Goal: Task Accomplishment & Management: Manage account settings

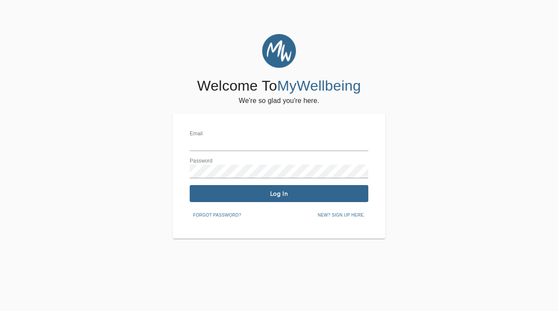
type input "[EMAIL_ADDRESS][DOMAIN_NAME]"
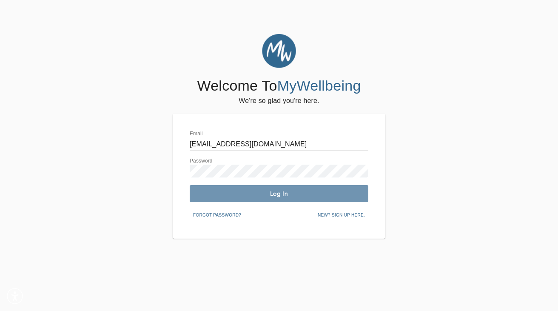
click at [238, 190] on span "Log In" at bounding box center [279, 194] width 172 height 8
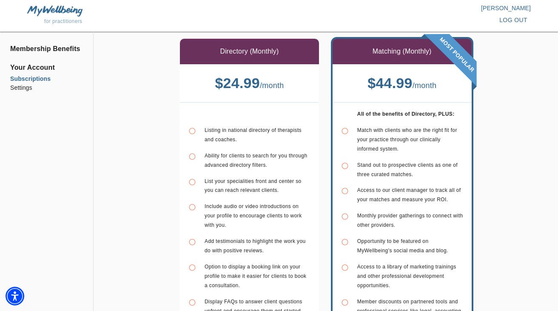
click at [245, 164] on span "Ability for clients to search for you through advanced directory filters." at bounding box center [256, 160] width 103 height 15
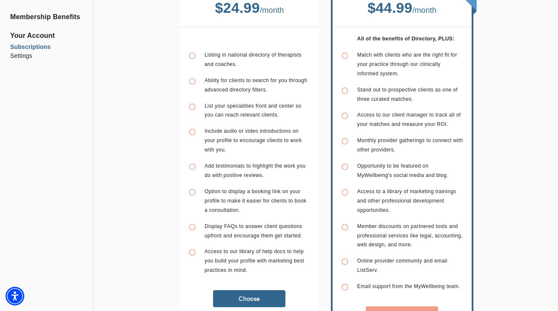
scroll to position [77, 0]
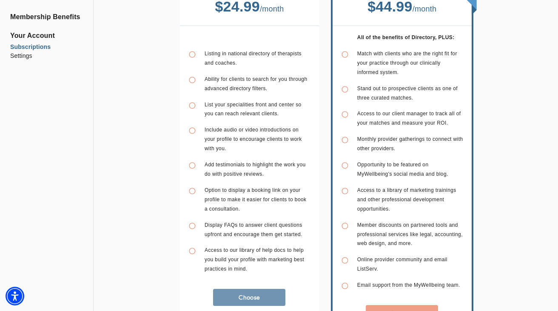
click at [220, 296] on span "Choose" at bounding box center [250, 298] width 66 height 8
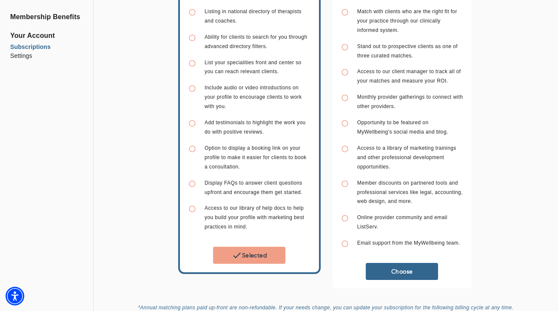
scroll to position [213, 0]
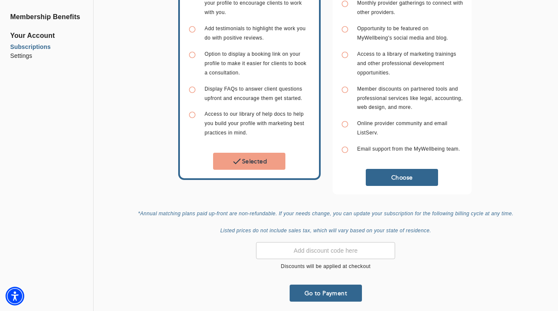
click at [305, 289] on span "Go to Payment" at bounding box center [326, 293] width 66 height 8
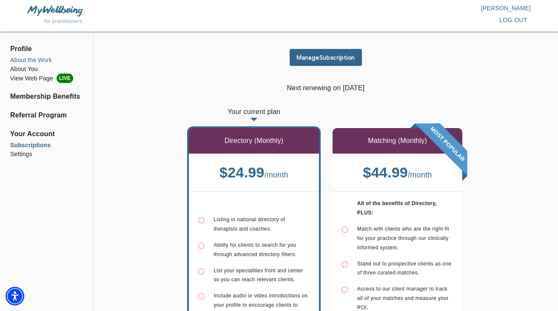
click at [25, 59] on li "About the Work" at bounding box center [46, 60] width 73 height 9
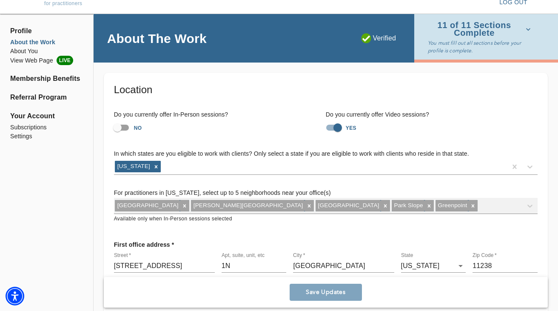
scroll to position [17, 0]
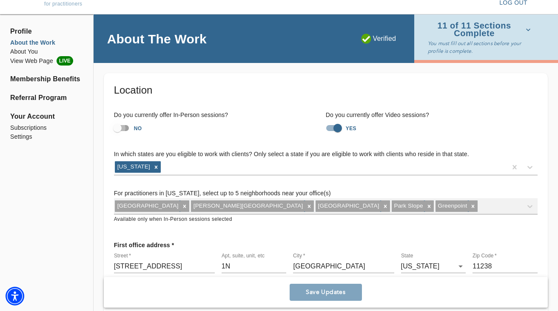
click at [116, 129] on input "NO" at bounding box center [117, 128] width 49 height 16
checkbox input "true"
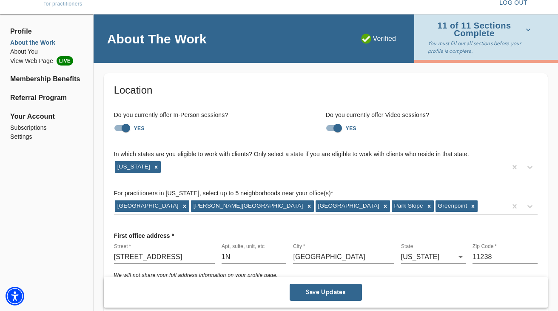
scroll to position [79, 0]
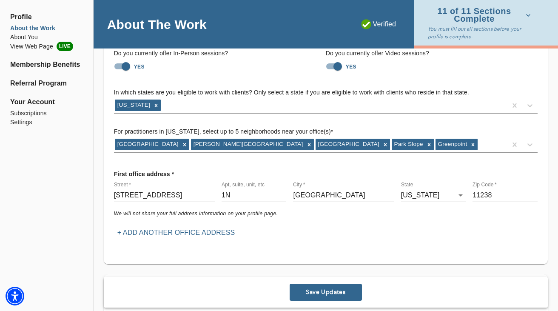
click at [166, 195] on input "[STREET_ADDRESS]" at bounding box center [164, 196] width 101 height 14
click at [192, 183] on div "Street   * [STREET_ADDRESS]" at bounding box center [164, 192] width 101 height 20
drag, startPoint x: 192, startPoint y: 193, endPoint x: 109, endPoint y: 192, distance: 83.0
click at [109, 192] on div "First office address * Street   * [STREET_ADDRESS][US_STATE] We will not share …" at bounding box center [326, 204] width 438 height 88
type input "[STREET_ADDRESS]"
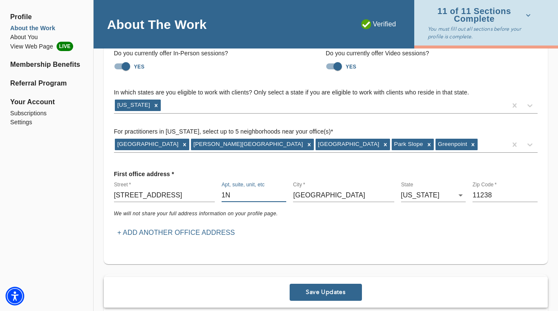
click at [263, 194] on input "1N" at bounding box center [254, 196] width 65 height 14
type input "1"
drag, startPoint x: 351, startPoint y: 197, endPoint x: 248, endPoint y: 191, distance: 103.6
click at [248, 191] on div "Street   * [STREET_ADDRESS][US_STATE] 36 Zip Code   * 11238" at bounding box center [326, 191] width 431 height 27
type input "Brooktondale"
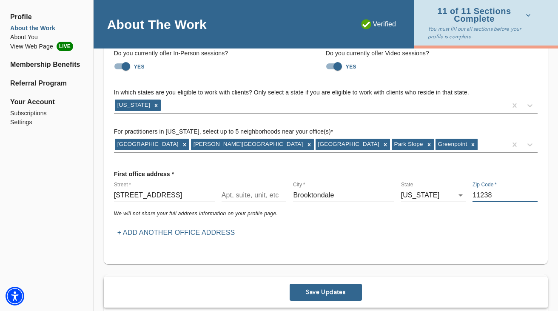
drag, startPoint x: 505, startPoint y: 193, endPoint x: 468, endPoint y: 191, distance: 37.1
click at [468, 191] on div "Street   * 455 Boiceville Road Apt, suite, unit, etc City   * Brooktondale Stat…" at bounding box center [326, 191] width 431 height 27
type input "14817"
click at [413, 218] on div "We will not share your full address information on your profile page." at bounding box center [326, 214] width 431 height 16
click at [183, 236] on p "+ Add another office address" at bounding box center [176, 233] width 118 height 10
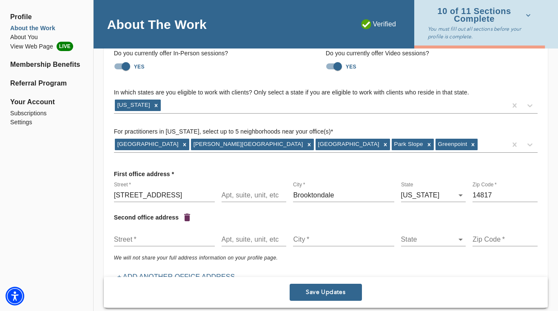
click at [175, 238] on input "text" at bounding box center [164, 240] width 101 height 14
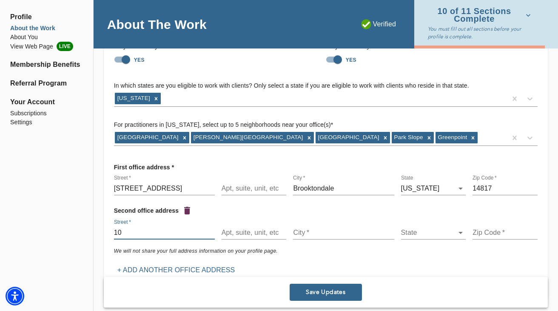
type input "1"
type input "l"
type input "20 union square"
type input "New York"
type input "10003"
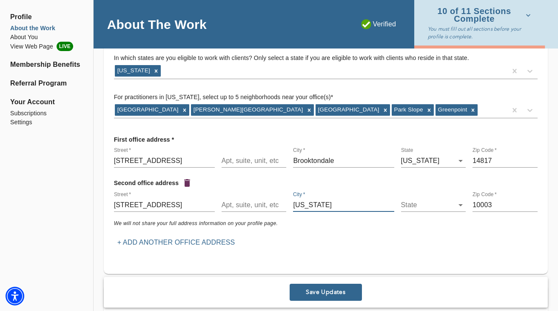
scroll to position [116, 0]
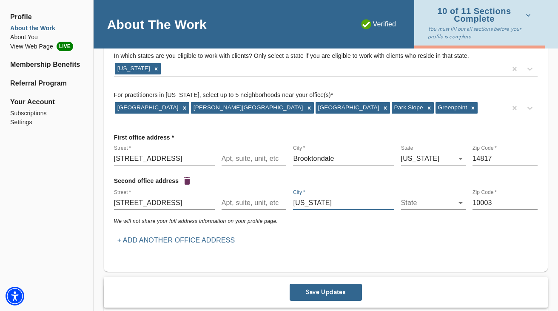
click at [336, 292] on span "Save Updates" at bounding box center [326, 293] width 66 height 8
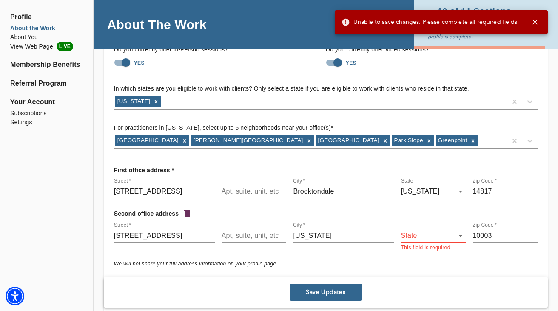
scroll to position [94, 0]
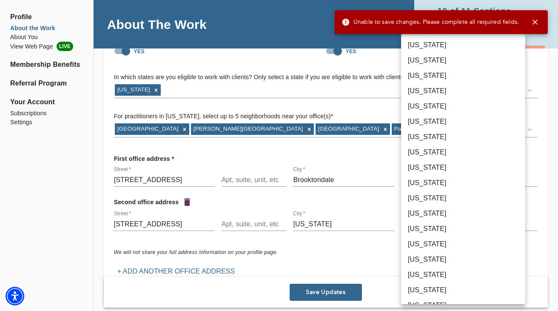
click at [432, 217] on body "Unable to save changes. Please complete all required fields. for practitioners …" at bounding box center [279, 61] width 558 height 311
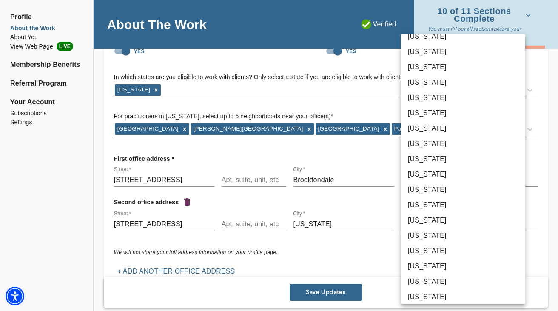
scroll to position [317, 0]
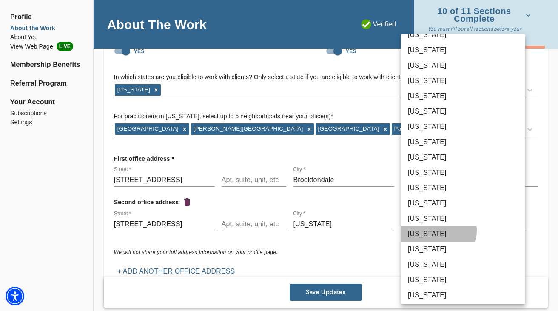
click at [431, 231] on li "New York" at bounding box center [463, 233] width 124 height 15
type input "36"
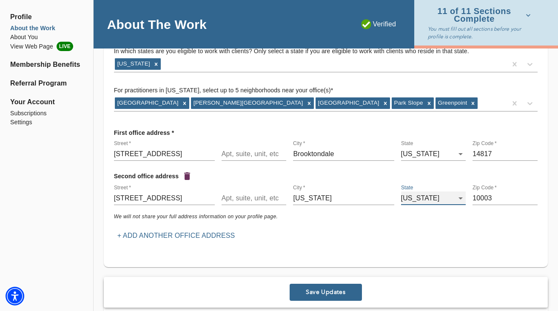
scroll to position [137, 0]
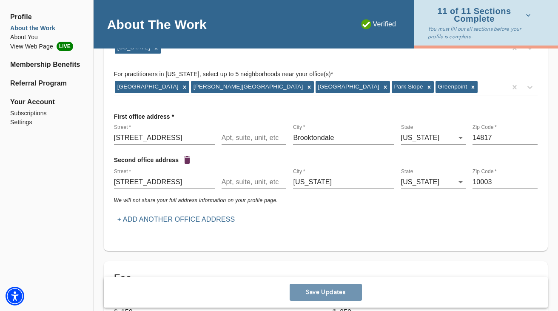
click at [314, 295] on span "Save Updates" at bounding box center [326, 293] width 66 height 8
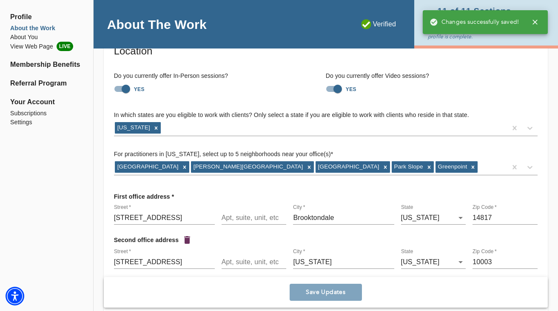
scroll to position [57, 0]
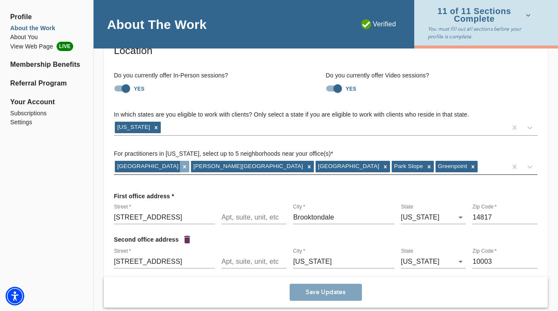
click at [183, 167] on icon at bounding box center [184, 166] width 3 height 3
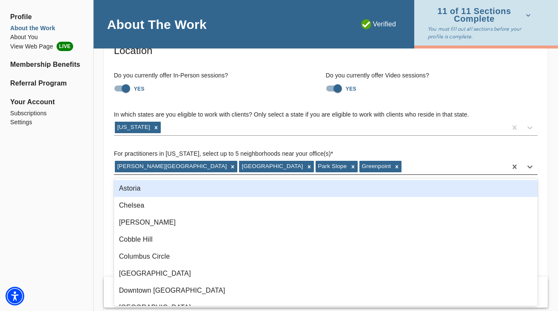
click at [352, 164] on div "Carroll Gardens Brooklyn Heights Park Slope Greenpoint" at bounding box center [310, 167] width 393 height 14
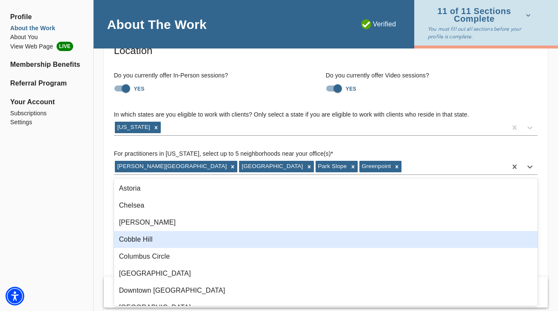
click at [319, 238] on div "Cobble Hill" at bounding box center [326, 239] width 424 height 17
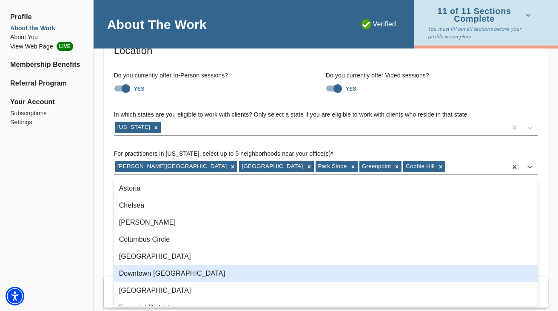
click at [185, 275] on div "Downtown Brooklyn" at bounding box center [326, 273] width 424 height 17
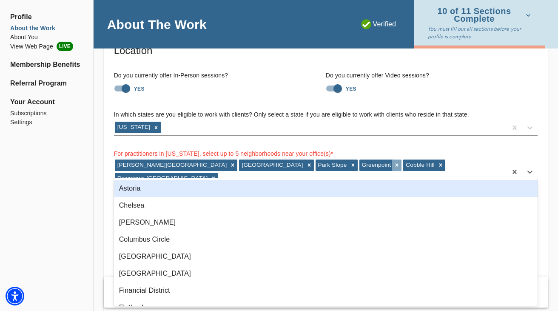
click at [394, 166] on icon at bounding box center [397, 165] width 6 height 6
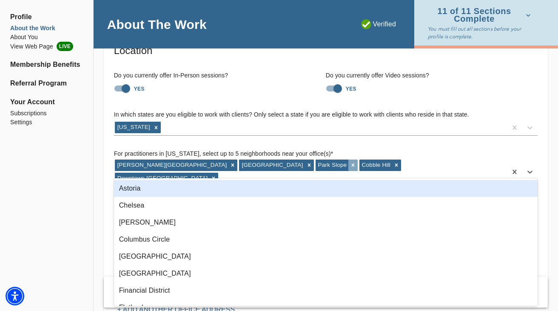
click at [350, 166] on icon at bounding box center [353, 165] width 6 height 6
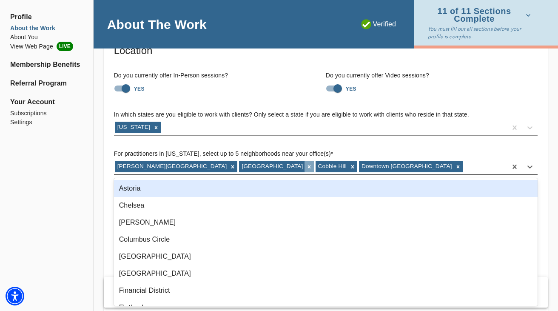
click at [306, 167] on icon at bounding box center [309, 167] width 6 height 6
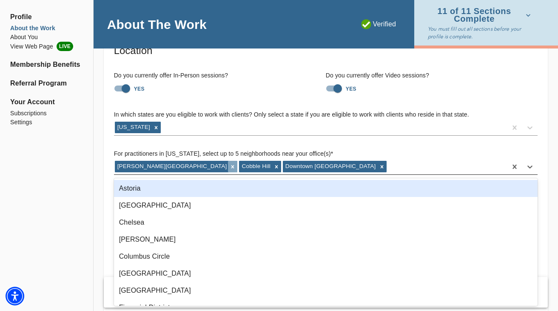
click at [232, 168] on icon at bounding box center [233, 166] width 3 height 3
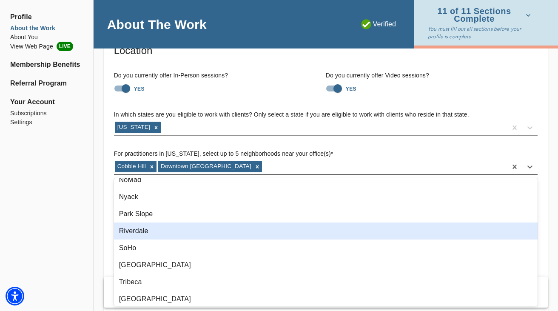
scroll to position [401, 0]
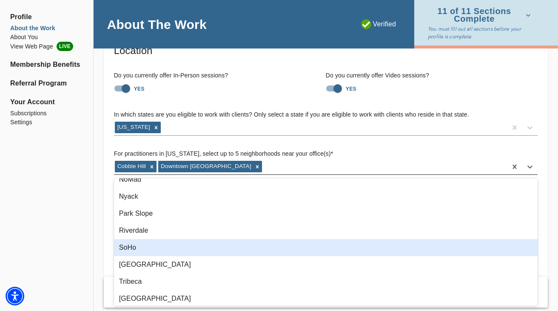
click at [153, 248] on div "SoHo" at bounding box center [326, 247] width 424 height 17
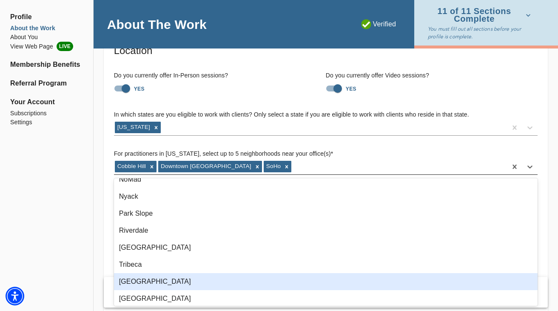
click at [151, 282] on div "Union Square" at bounding box center [326, 281] width 424 height 17
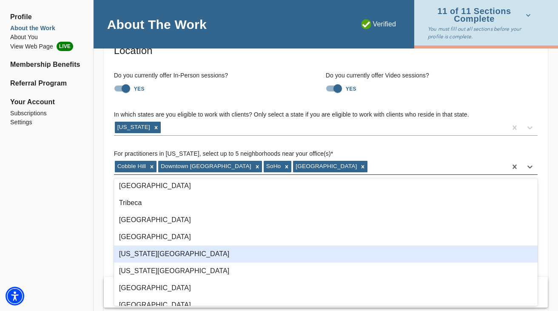
scroll to position [472, 0]
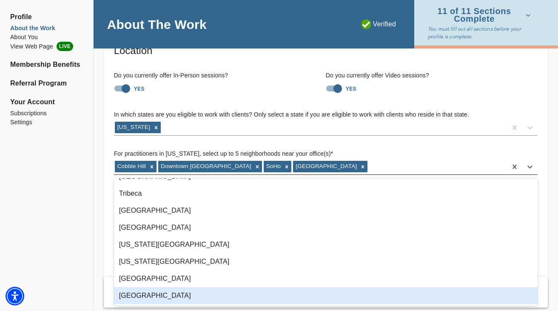
click at [149, 298] on div "Williamsburg" at bounding box center [326, 295] width 424 height 17
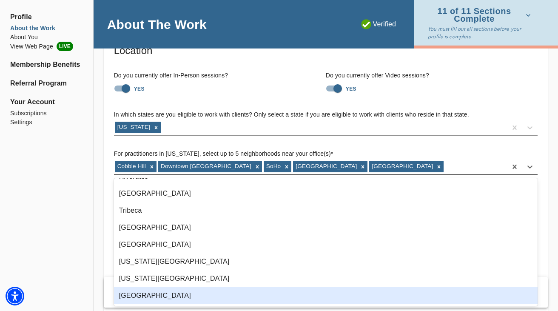
scroll to position [455, 0]
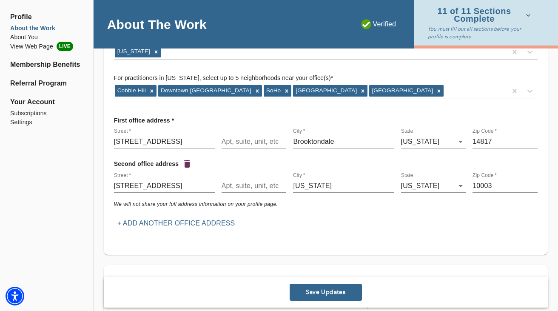
scroll to position [140, 0]
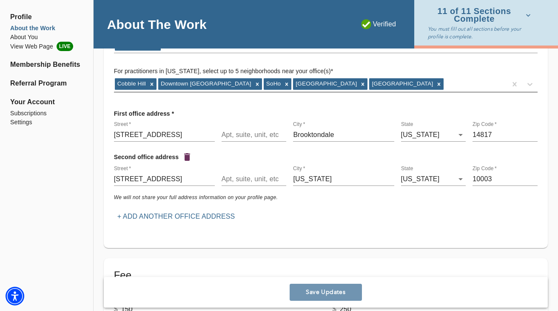
click at [334, 294] on span "Save Updates" at bounding box center [326, 293] width 66 height 8
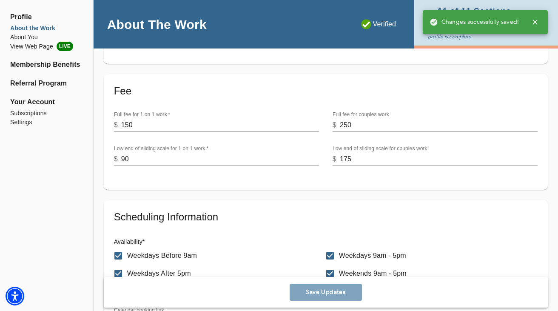
scroll to position [331, 0]
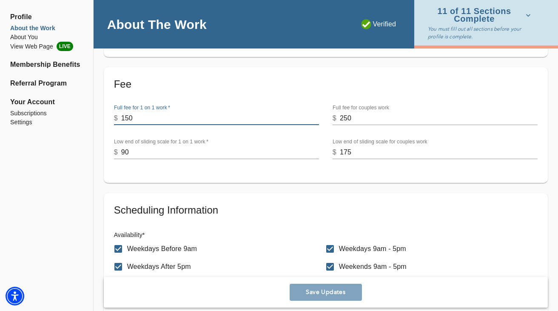
click at [148, 122] on input "150" at bounding box center [220, 119] width 198 height 14
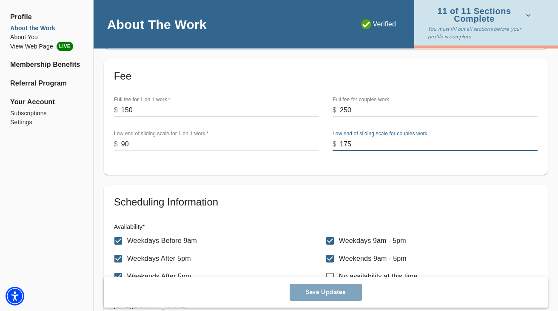
click at [370, 141] on input "175" at bounding box center [439, 144] width 198 height 14
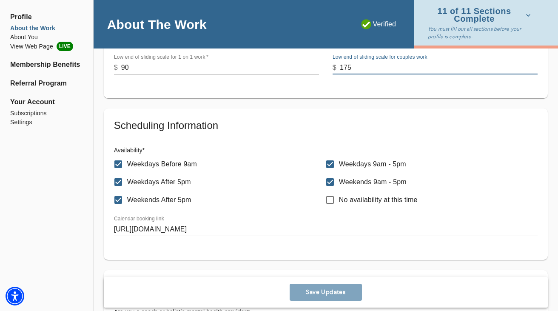
scroll to position [434, 0]
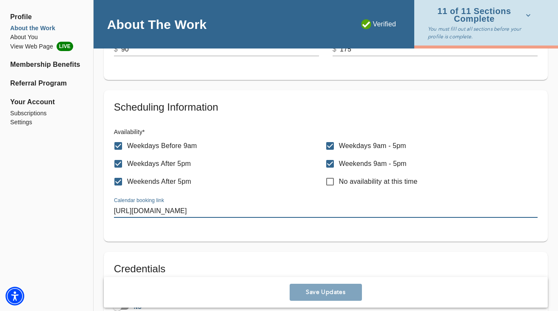
drag, startPoint x: 289, startPoint y: 209, endPoint x: 116, endPoint y: 206, distance: 173.2
click at [116, 207] on input "https://www.therapisttaylorcolbert.com/contact" at bounding box center [326, 211] width 424 height 14
click at [173, 217] on input "https://www.therapisttaylorcolbert.com/contact" at bounding box center [326, 211] width 424 height 14
drag, startPoint x: 262, startPoint y: 210, endPoint x: 152, endPoint y: 209, distance: 110.2
click at [151, 210] on input "https://www.therapisttaylorcolbert.com/contact" at bounding box center [326, 211] width 424 height 14
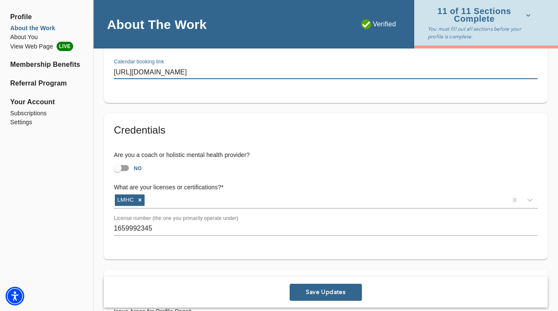
scroll to position [579, 0]
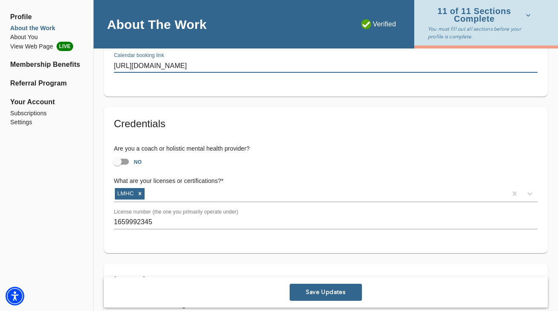
type input "https://www.colbertcollaborativetherapy.com"
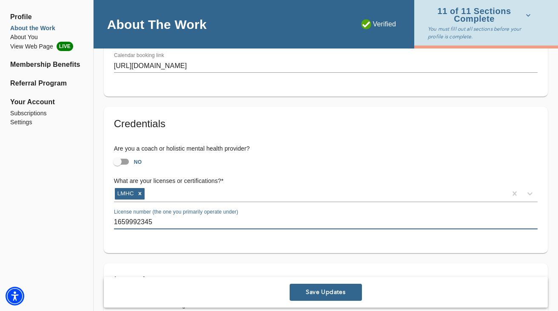
drag, startPoint x: 160, startPoint y: 225, endPoint x: 79, endPoint y: 216, distance: 81.8
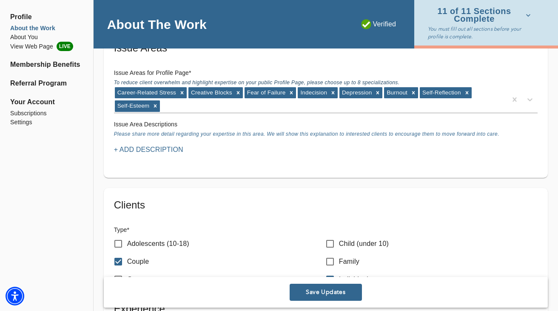
scroll to position [812, 0]
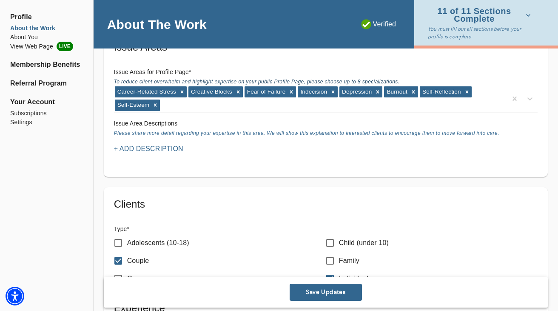
type input "011832"
click at [217, 108] on div "Career-Related Stress Creative Blocks Fear of Failure Indecision Depression Bur…" at bounding box center [310, 99] width 393 height 26
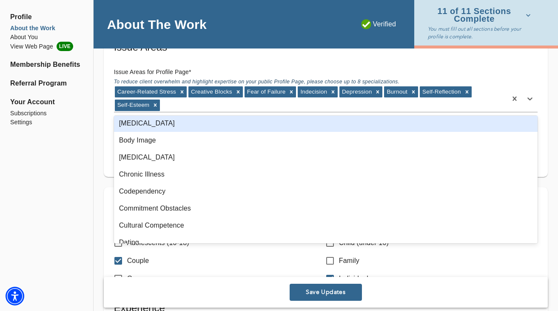
scroll to position [123, 0]
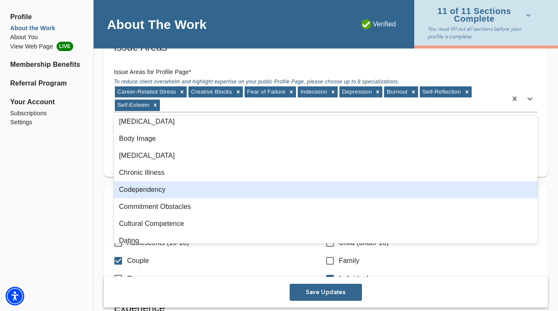
click at [195, 193] on div "Codependency" at bounding box center [326, 189] width 424 height 17
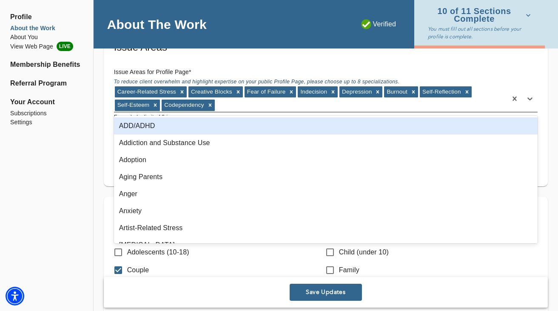
click at [246, 104] on div "Career-Related Stress Creative Blocks Fear of Failure Indecision Depression Bur…" at bounding box center [310, 99] width 393 height 26
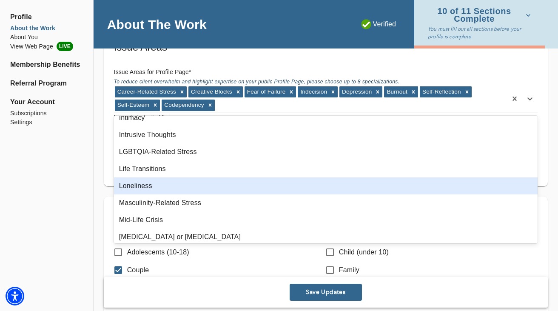
scroll to position [558, 0]
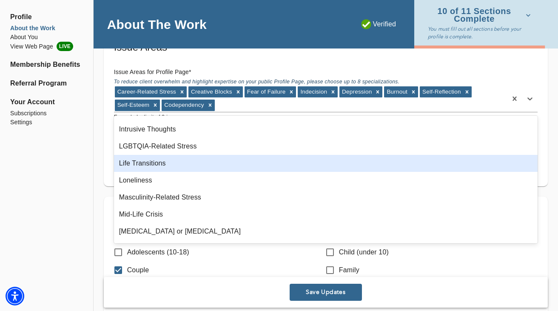
click at [219, 161] on div "Life Transitions" at bounding box center [326, 163] width 424 height 17
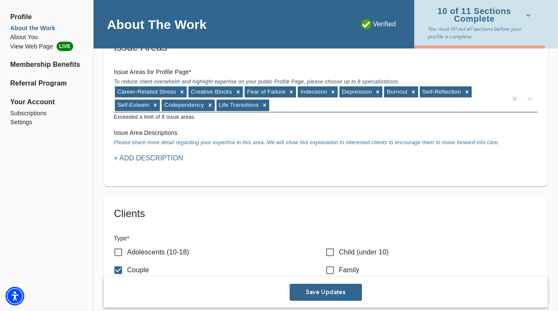
click at [309, 106] on div "Career-Related Stress Creative Blocks Fear of Failure Indecision Depression Bur…" at bounding box center [310, 99] width 393 height 26
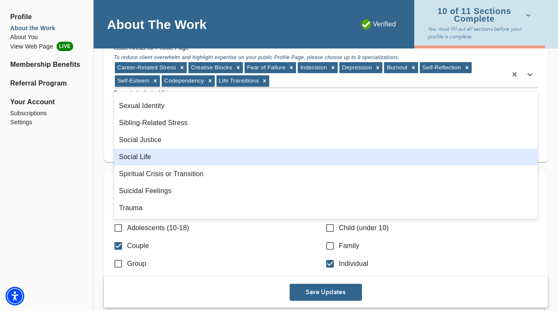
scroll to position [1071, 0]
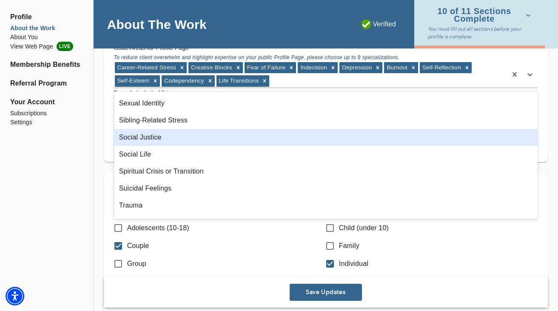
click at [257, 143] on div "Social Justice" at bounding box center [326, 137] width 424 height 17
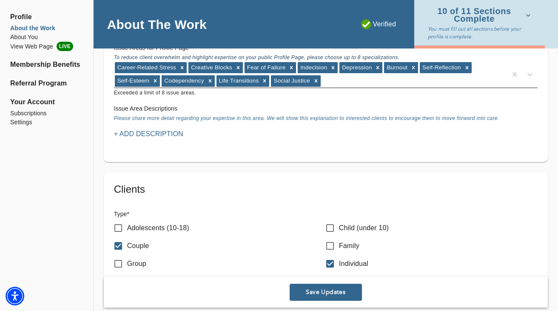
click at [339, 80] on div "Career-Related Stress Creative Blocks Fear of Failure Indecision Depression Bur…" at bounding box center [310, 74] width 393 height 26
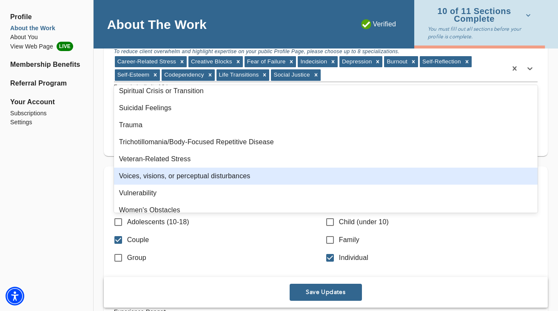
scroll to position [1153, 0]
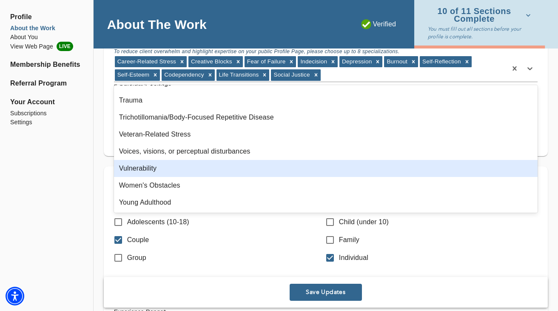
click at [241, 169] on div "Vulnerability" at bounding box center [326, 168] width 424 height 17
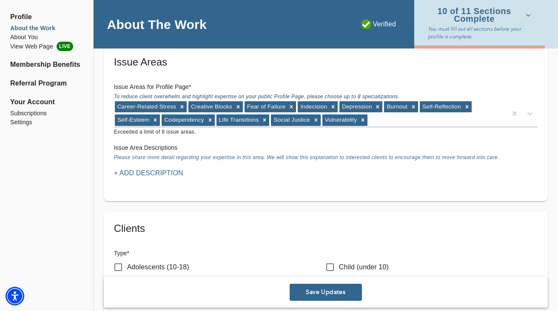
scroll to position [793, 0]
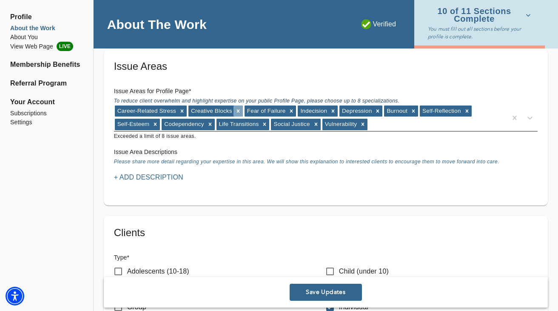
click at [238, 110] on icon at bounding box center [238, 111] width 6 height 6
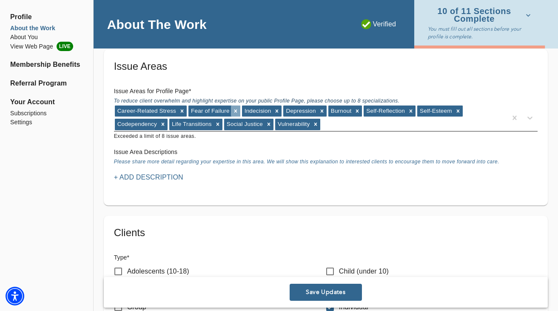
click at [235, 112] on icon at bounding box center [236, 111] width 6 height 6
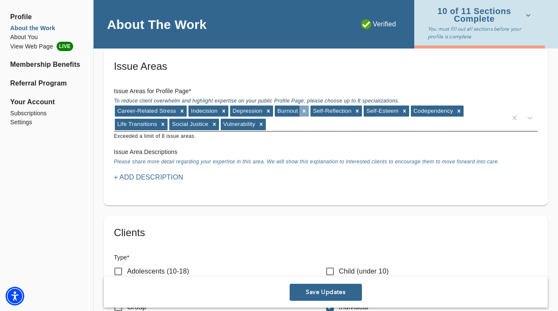
click at [302, 109] on icon at bounding box center [304, 111] width 6 height 6
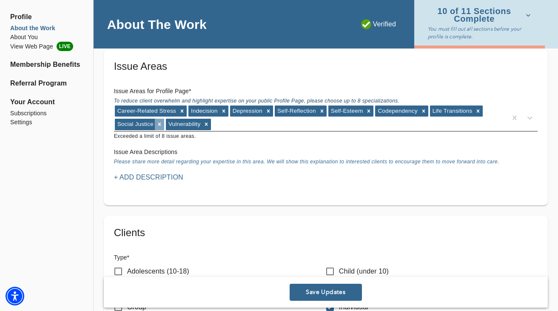
click at [159, 126] on icon at bounding box center [160, 124] width 6 height 6
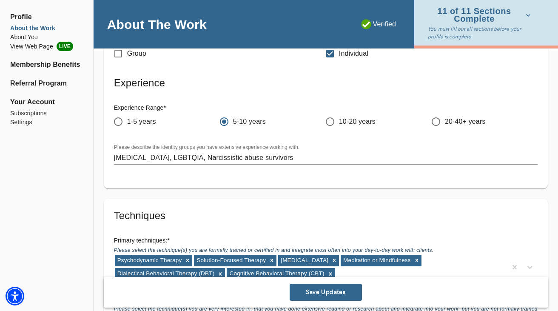
scroll to position [1038, 0]
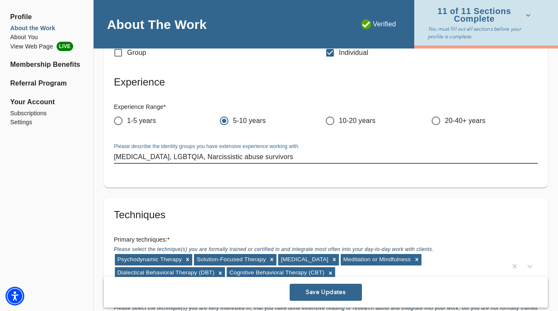
drag, startPoint x: 151, startPoint y: 157, endPoint x: 103, endPoint y: 154, distance: 47.8
click at [104, 154] on div "Clients Type * Adolescents (10-18) Child (under 10) Couple Family Group Individ…" at bounding box center [326, 74] width 444 height 226
click at [255, 159] on textarea "LGBTQIA, Narcissistic abuse survivors" at bounding box center [326, 157] width 424 height 8
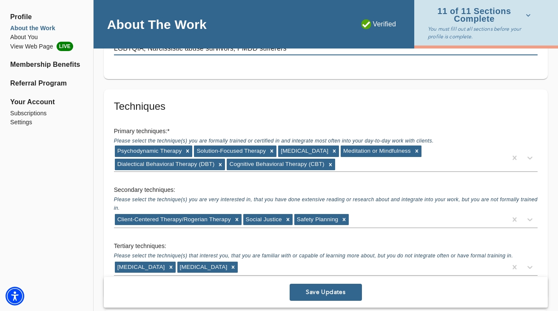
scroll to position [1154, 0]
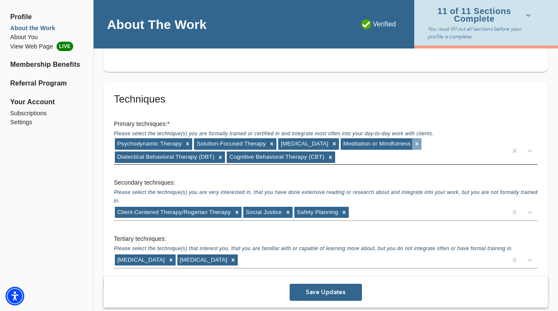
click at [417, 143] on icon at bounding box center [416, 144] width 3 height 3
type textarea "LGBTQIA, Narcissistic abuse survivors, PMDD sufferers"
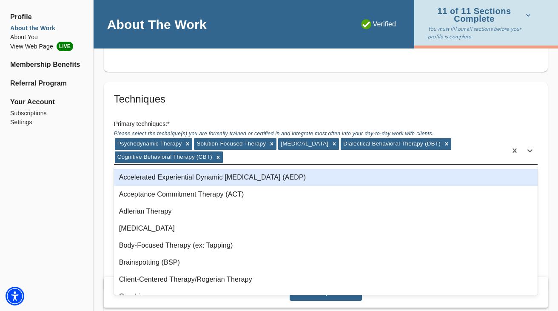
click at [251, 157] on div "Psychodynamic Therapy Solution-Focused Therapy Narrative Therapy Dialectical Be…" at bounding box center [310, 150] width 393 height 26
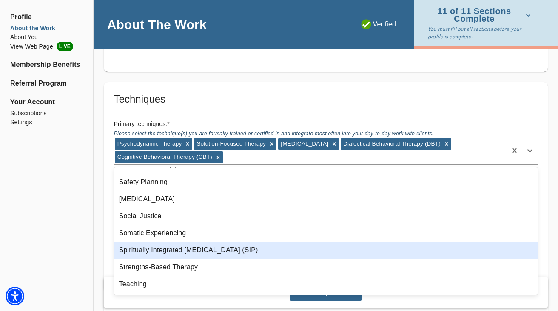
scroll to position [672, 0]
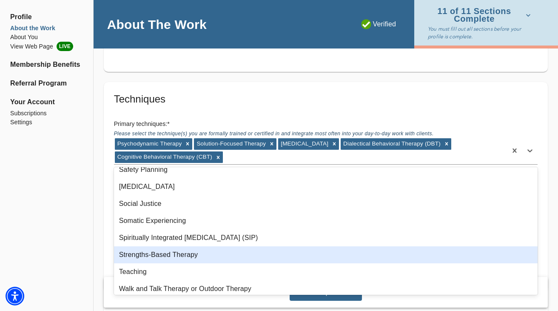
click at [232, 256] on div "Strengths-Based Therapy" at bounding box center [326, 254] width 424 height 17
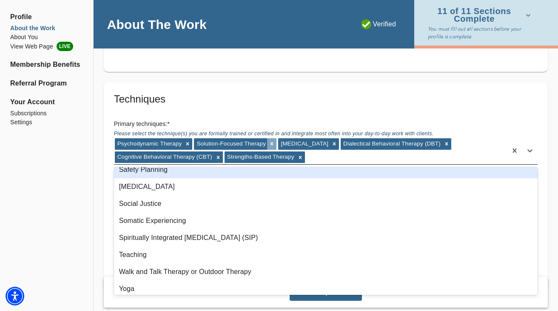
click at [270, 143] on icon at bounding box center [272, 144] width 6 height 6
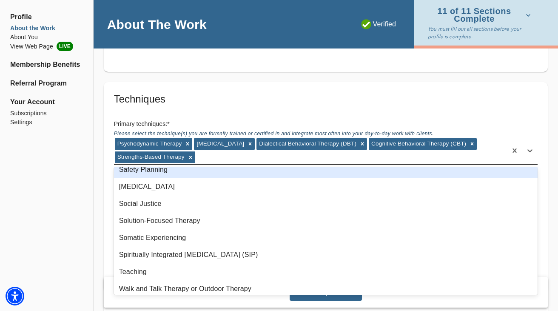
click at [512, 86] on div "Techniques Primary techniques: * Please select the technique(s) you are formall…" at bounding box center [326, 187] width 444 height 210
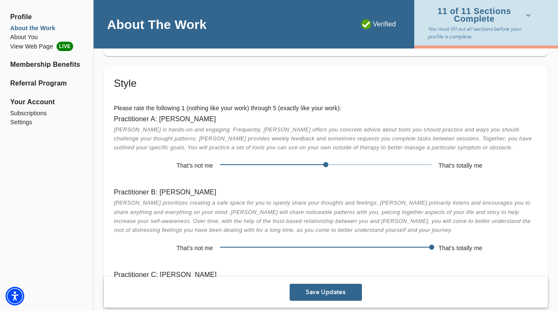
scroll to position [1398, 0]
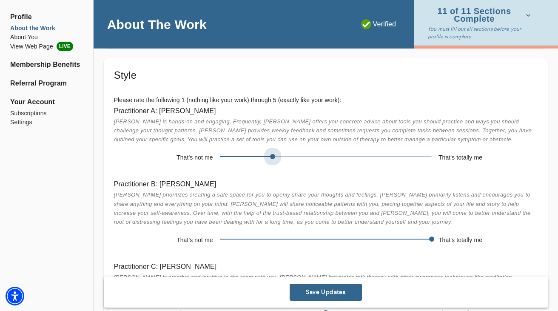
drag, startPoint x: 325, startPoint y: 155, endPoint x: 298, endPoint y: 154, distance: 26.4
click at [298, 155] on span at bounding box center [326, 157] width 212 height 12
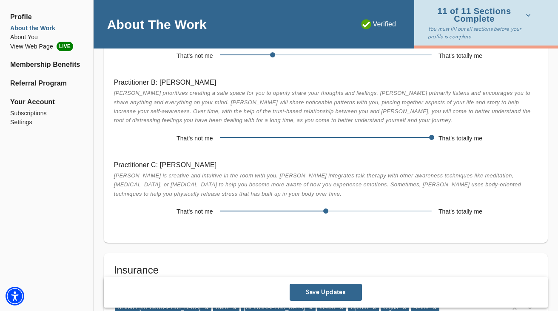
scroll to position [1502, 0]
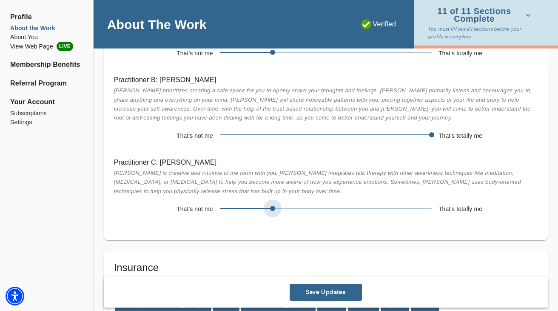
drag, startPoint x: 321, startPoint y: 210, endPoint x: 293, endPoint y: 212, distance: 28.6
click at [293, 212] on span at bounding box center [326, 209] width 212 height 12
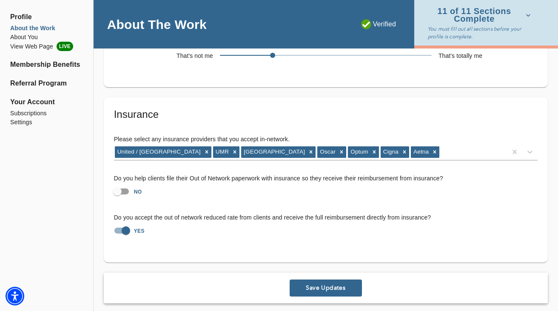
scroll to position [1657, 0]
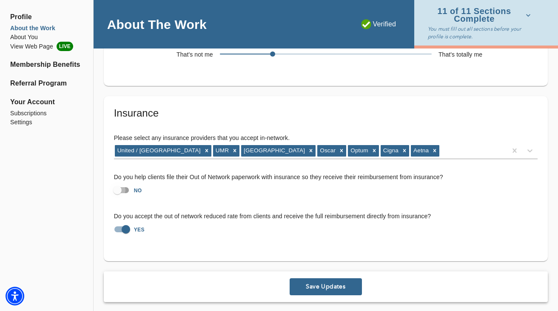
click at [120, 189] on input "NO" at bounding box center [117, 190] width 49 height 16
checkbox input "true"
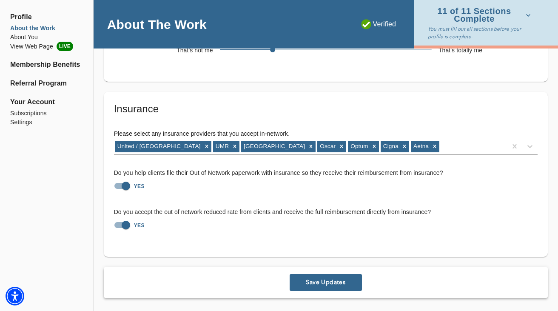
click at [327, 279] on span "Save Updates" at bounding box center [326, 282] width 66 height 8
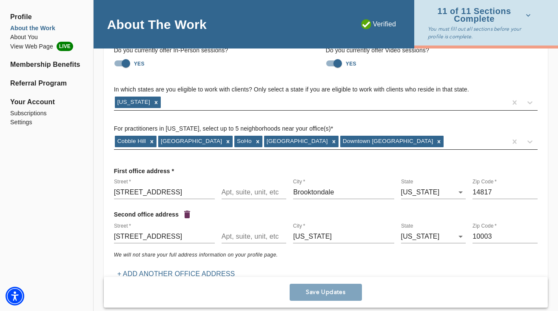
scroll to position [0, 0]
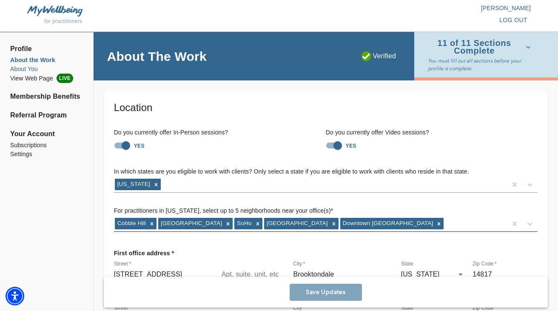
click at [32, 69] on li "About You" at bounding box center [46, 69] width 73 height 9
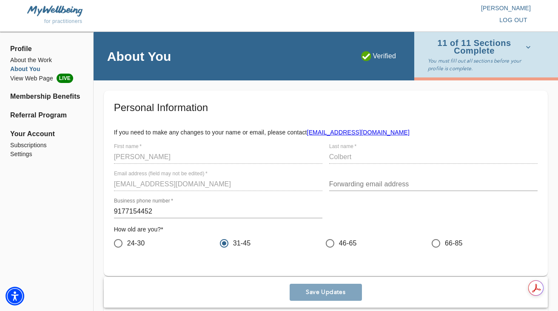
click at [515, 9] on p "[PERSON_NAME]" at bounding box center [405, 8] width 252 height 9
click at [19, 46] on span "Profile" at bounding box center [46, 49] width 73 height 10
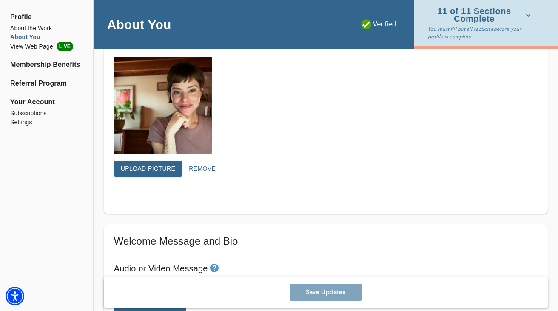
scroll to position [302, 0]
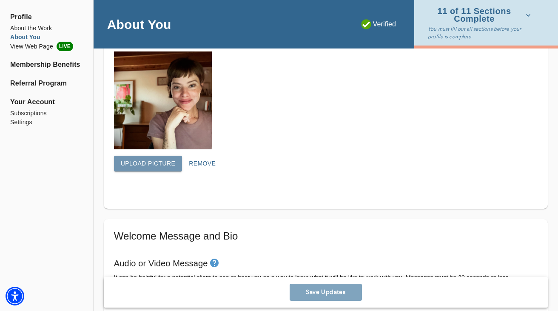
click at [159, 162] on span "Upload picture" at bounding box center [148, 163] width 55 height 11
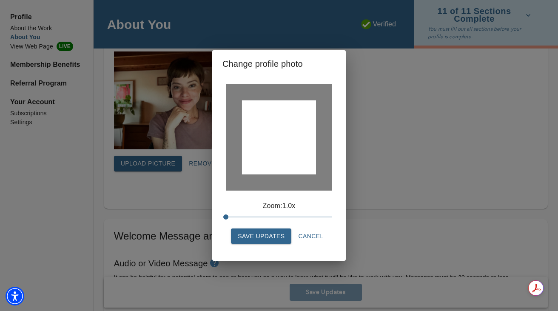
click at [305, 159] on div at bounding box center [279, 137] width 74 height 74
drag, startPoint x: 226, startPoint y: 217, endPoint x: 324, endPoint y: 217, distance: 98.7
click at [324, 218] on span at bounding box center [321, 217] width 5 height 5
drag, startPoint x: 294, startPoint y: 157, endPoint x: 288, endPoint y: 163, distance: 8.4
click at [288, 163] on div at bounding box center [279, 137] width 74 height 74
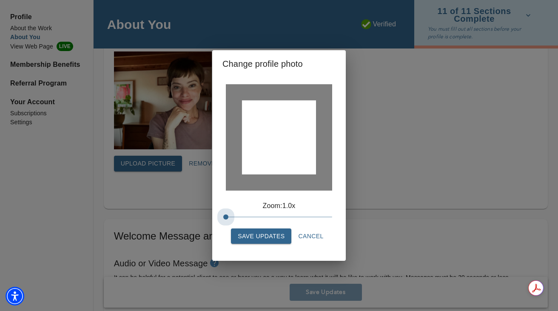
drag, startPoint x: 321, startPoint y: 215, endPoint x: 216, endPoint y: 220, distance: 104.9
click at [216, 220] on div "Zoom: 1.0x Save Updates Cancel" at bounding box center [279, 169] width 127 height 177
click at [302, 165] on div at bounding box center [279, 137] width 74 height 74
click at [278, 237] on span "Save Updates" at bounding box center [261, 236] width 47 height 11
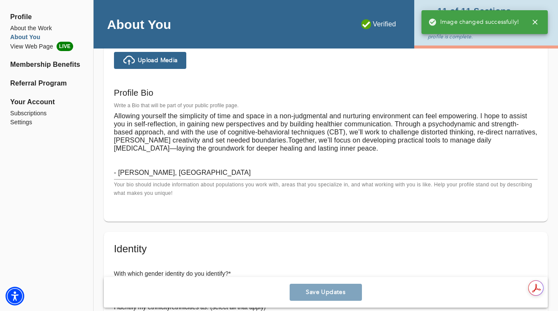
scroll to position [544, 0]
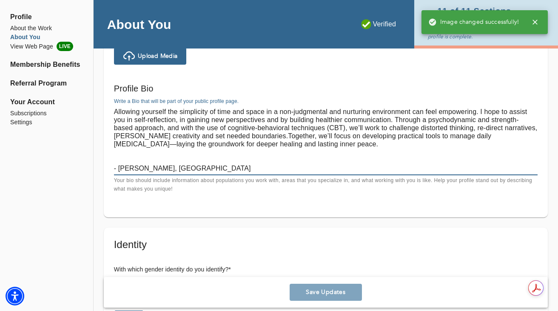
click at [189, 118] on textarea "Allowing yourself the simplicity of time and space in a non-judgmental and nurt…" at bounding box center [326, 140] width 424 height 65
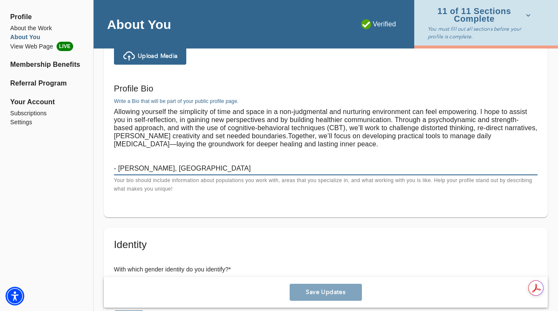
drag, startPoint x: 216, startPoint y: 112, endPoint x: 167, endPoint y: 111, distance: 49.0
click at [167, 111] on textarea "Allowing yourself the simplicity of time and space in a non-judgmental and nurt…" at bounding box center [326, 140] width 424 height 65
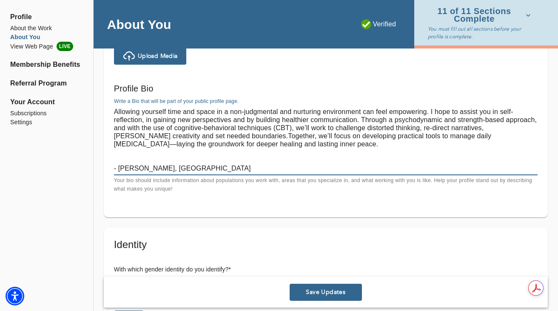
drag, startPoint x: 363, startPoint y: 110, endPoint x: 216, endPoint y: 111, distance: 146.8
click at [216, 112] on textarea "Allowing yourself time and space in a non-judgmental and nurturing environment …" at bounding box center [326, 140] width 424 height 65
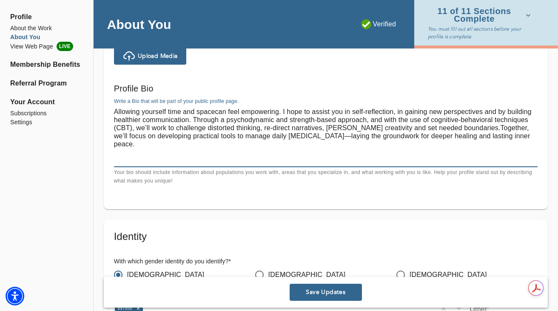
type textarea "Allowing yourself time and spacecan feel empowering. I hope to assist you in se…"
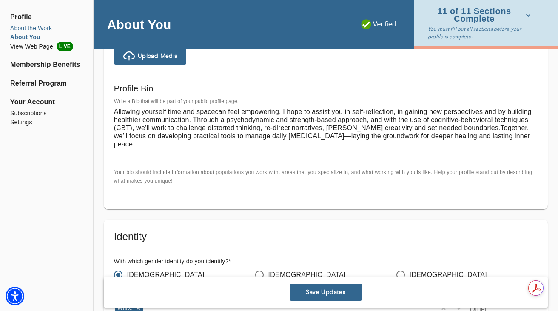
click at [42, 27] on li "About the Work" at bounding box center [46, 28] width 73 height 9
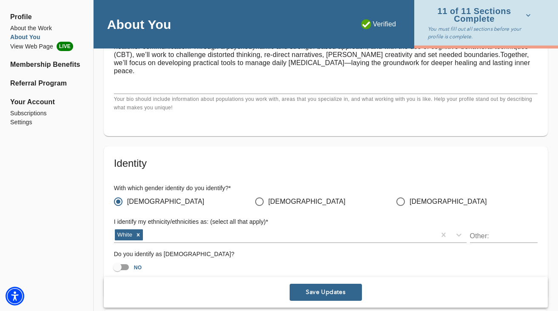
scroll to position [650, 0]
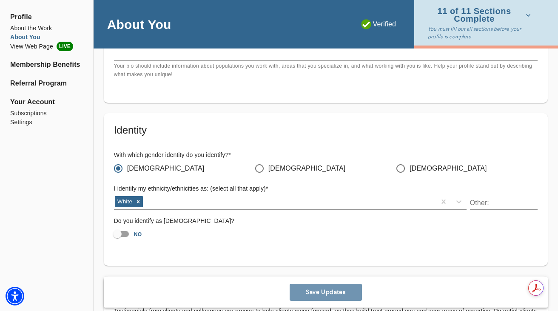
click at [318, 292] on span "Save Updates" at bounding box center [326, 293] width 66 height 8
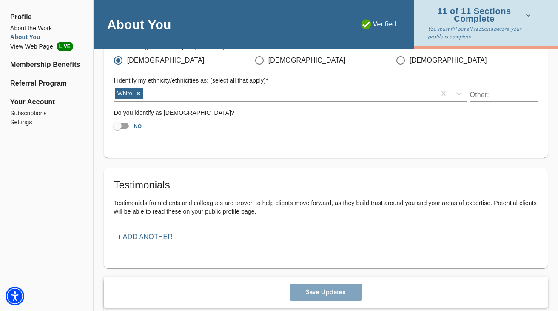
scroll to position [742, 0]
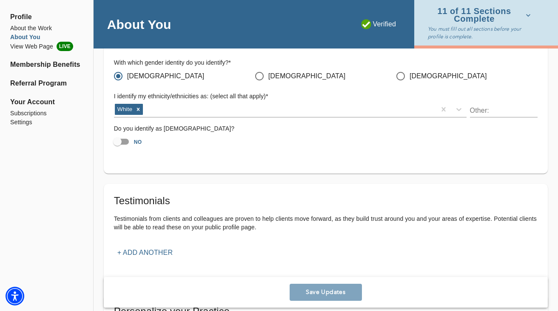
click at [115, 143] on input "NO" at bounding box center [117, 142] width 49 height 16
checkbox input "true"
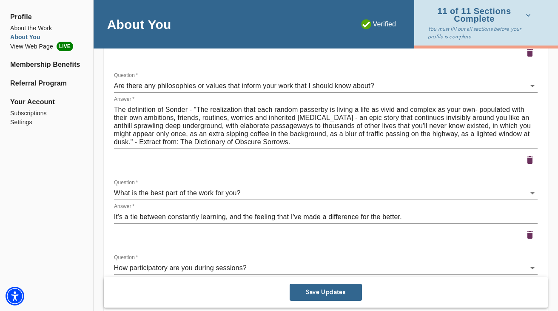
scroll to position [1345, 0]
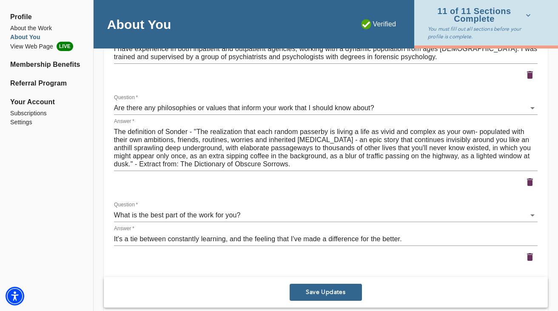
click at [528, 177] on icon "button" at bounding box center [530, 182] width 10 height 10
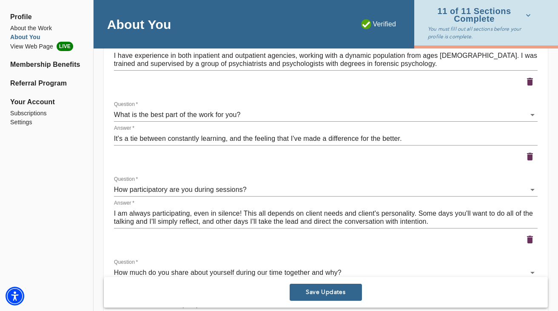
scroll to position [1332, 0]
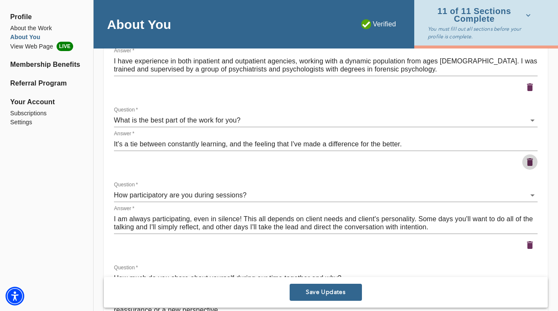
click at [531, 163] on icon "button" at bounding box center [530, 162] width 6 height 8
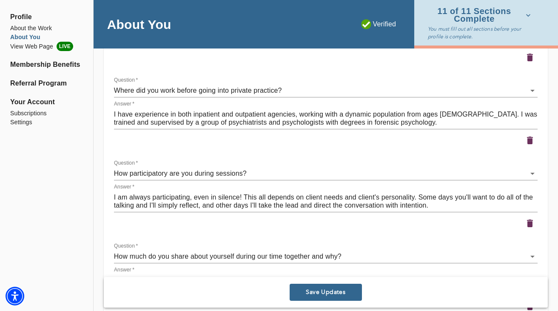
scroll to position [1279, 0]
click at [528, 140] on icon "button" at bounding box center [530, 141] width 6 height 8
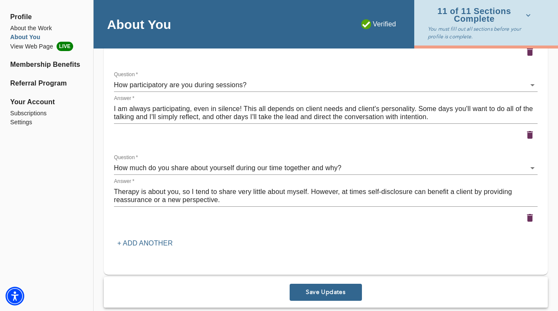
scroll to position [1285, 0]
click at [532, 214] on icon "button" at bounding box center [530, 217] width 6 height 8
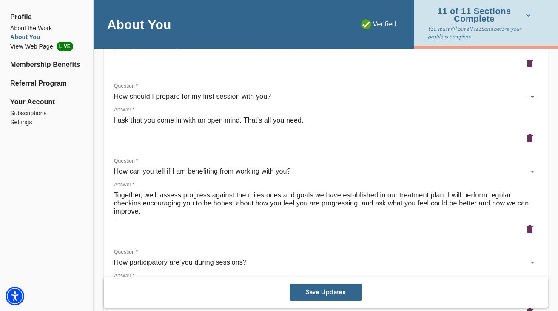
scroll to position [1106, 0]
click at [527, 232] on icon "button" at bounding box center [530, 230] width 10 height 10
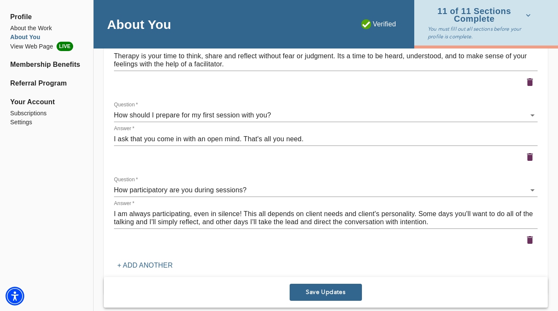
scroll to position [1087, 0]
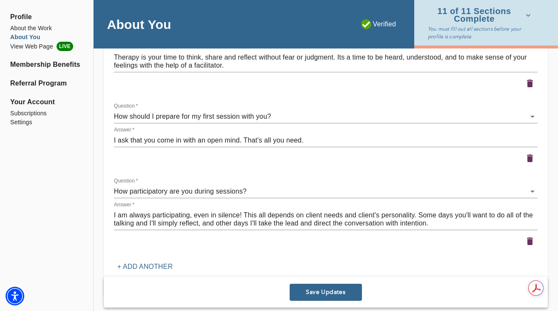
click at [532, 240] on icon "button" at bounding box center [530, 242] width 6 height 8
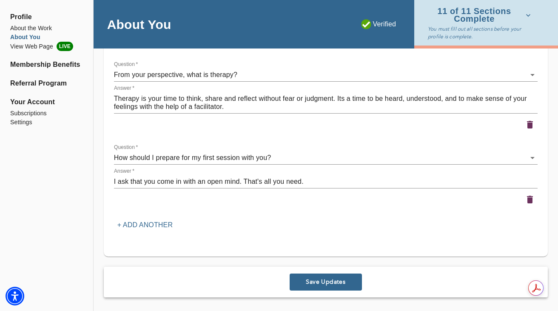
scroll to position [1045, 0]
click at [528, 199] on icon "button" at bounding box center [530, 200] width 6 height 8
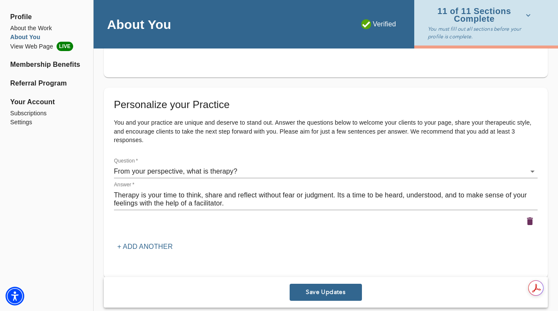
scroll to position [950, 0]
click at [532, 218] on icon "button" at bounding box center [530, 221] width 6 height 8
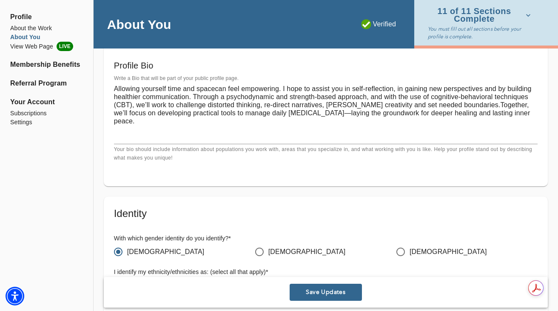
scroll to position [569, 0]
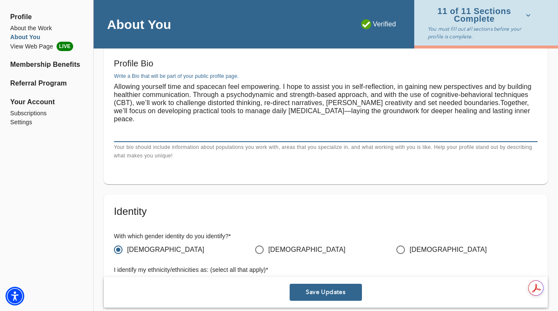
drag, startPoint x: 216, startPoint y: 135, endPoint x: 105, endPoint y: 86, distance: 121.6
click at [105, 86] on div "Welcome Message and Bio Audio or Video Message It can be helpful for a potentia…" at bounding box center [326, 68] width 444 height 232
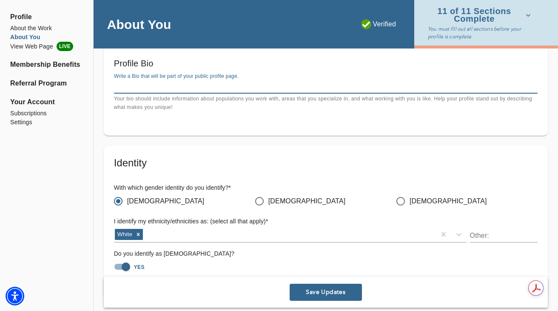
paste textarea "Therapy can feel like a big step. My role is to walk alongside you and make sur…"
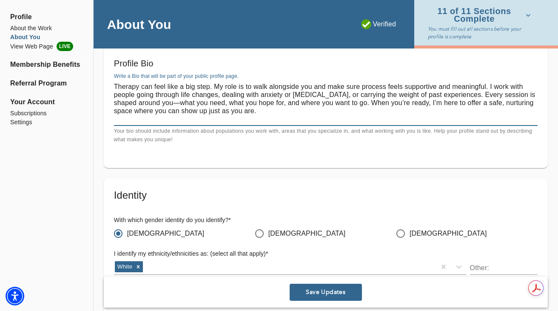
click at [360, 85] on textarea "Therapy can feel like a big step. My role is to walk alongside you and make sur…" at bounding box center [326, 103] width 424 height 40
drag, startPoint x: 283, startPoint y: 94, endPoint x: 254, endPoint y: 97, distance: 29.1
click at [254, 98] on textarea "Therapy can feel like a big step. My role is to walk alongside you and make sur…" at bounding box center [326, 103] width 424 height 40
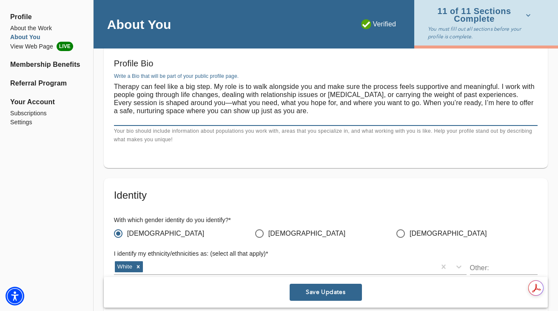
drag, startPoint x: 361, startPoint y: 95, endPoint x: 320, endPoint y: 96, distance: 41.7
click at [320, 96] on textarea "Therapy can feel like a big step. My role is to walk alongside you and make sur…" at bounding box center [326, 103] width 424 height 40
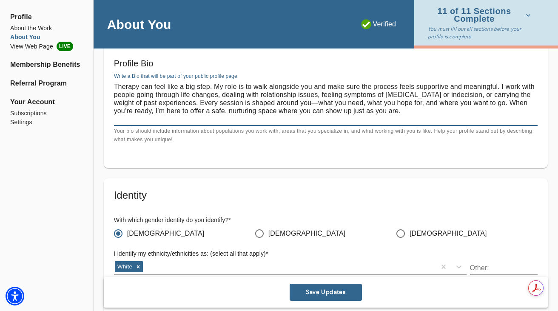
click at [472, 95] on textarea "Therapy can feel like a big step. My role is to walk alongside you and make sur…" at bounding box center [326, 103] width 424 height 40
click at [197, 102] on textarea "Therapy can feel like a big step. My role is to walk alongside you and make sur…" at bounding box center [326, 103] width 424 height 40
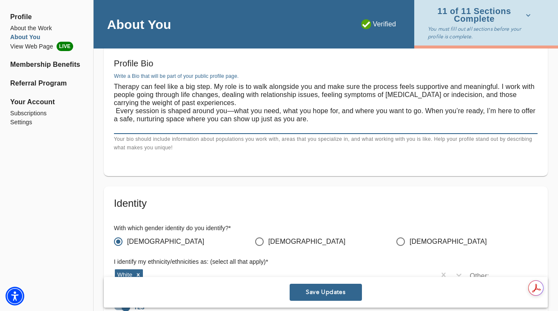
click at [116, 111] on textarea "Therapy can feel like a big step. My role is to walk alongside you and make sur…" at bounding box center [326, 107] width 424 height 49
drag, startPoint x: 340, startPoint y: 111, endPoint x: 229, endPoint y: 111, distance: 111.1
click at [229, 111] on textarea "Therapy can feel like a big step. My role is to walk alongside you and make sur…" at bounding box center [326, 107] width 424 height 49
click at [278, 127] on textarea "Therapy can feel like a big step. My role is to walk alongside you and make sur…" at bounding box center [326, 107] width 424 height 49
click at [260, 106] on textarea "Therapy can feel like a big step. My role is to walk alongside you and make sur…" at bounding box center [326, 107] width 424 height 49
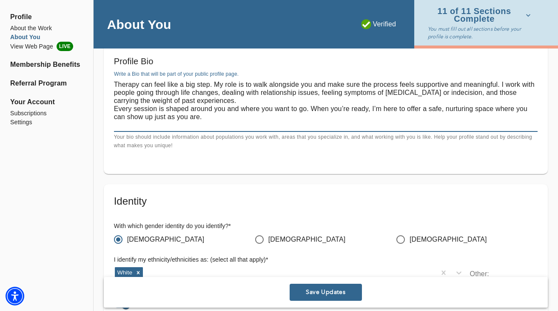
scroll to position [570, 0]
click at [311, 108] on textarea "Therapy can feel like a big step. My role is to walk alongside you and make sur…" at bounding box center [326, 105] width 424 height 49
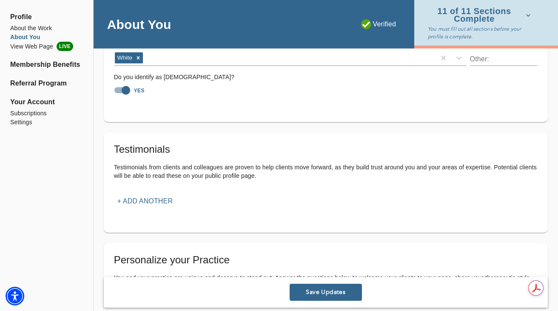
scroll to position [889, 0]
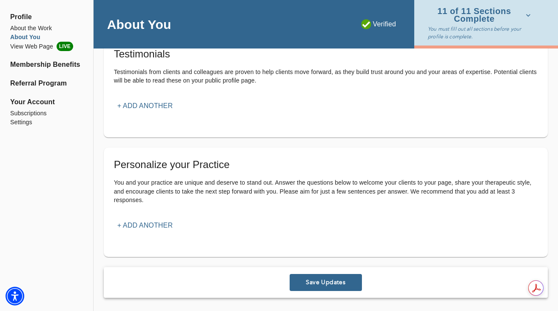
type textarea "Therapy can feel like a big step. My role is to walk alongside you and make sur…"
click at [320, 277] on button "Save Updates" at bounding box center [326, 282] width 72 height 17
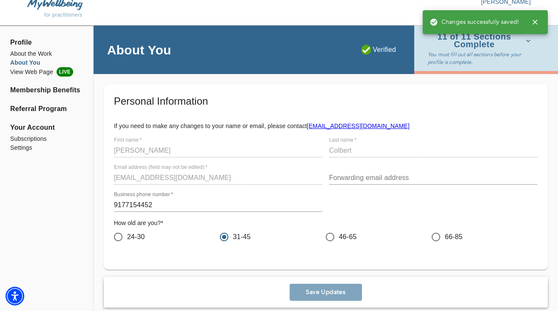
scroll to position [0, 0]
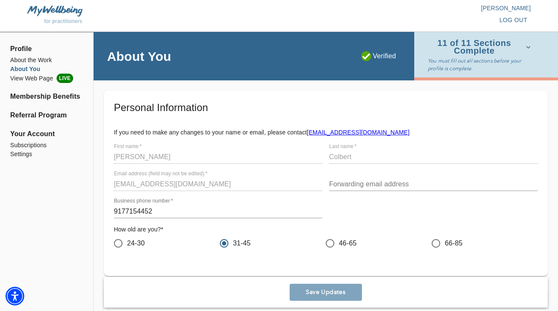
click at [525, 9] on p "[PERSON_NAME]" at bounding box center [405, 8] width 252 height 9
